Goal: Information Seeking & Learning: Learn about a topic

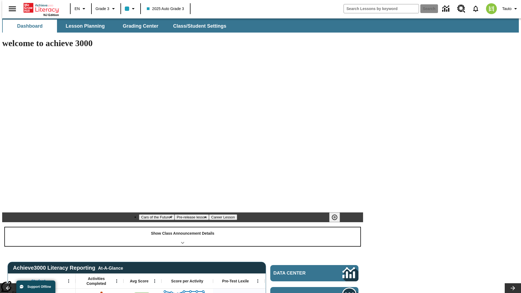
click at [182, 227] on div "Show Class Announcement Details" at bounding box center [182, 236] width 355 height 19
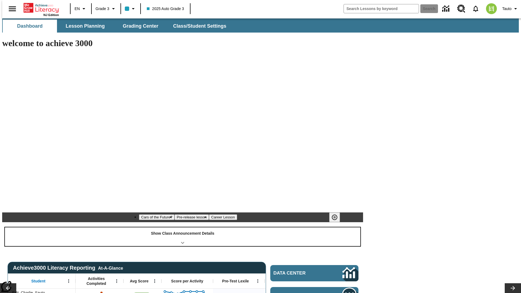
click at [182, 227] on div "Show Class Announcement Details" at bounding box center [182, 236] width 355 height 19
